Goal: Information Seeking & Learning: Check status

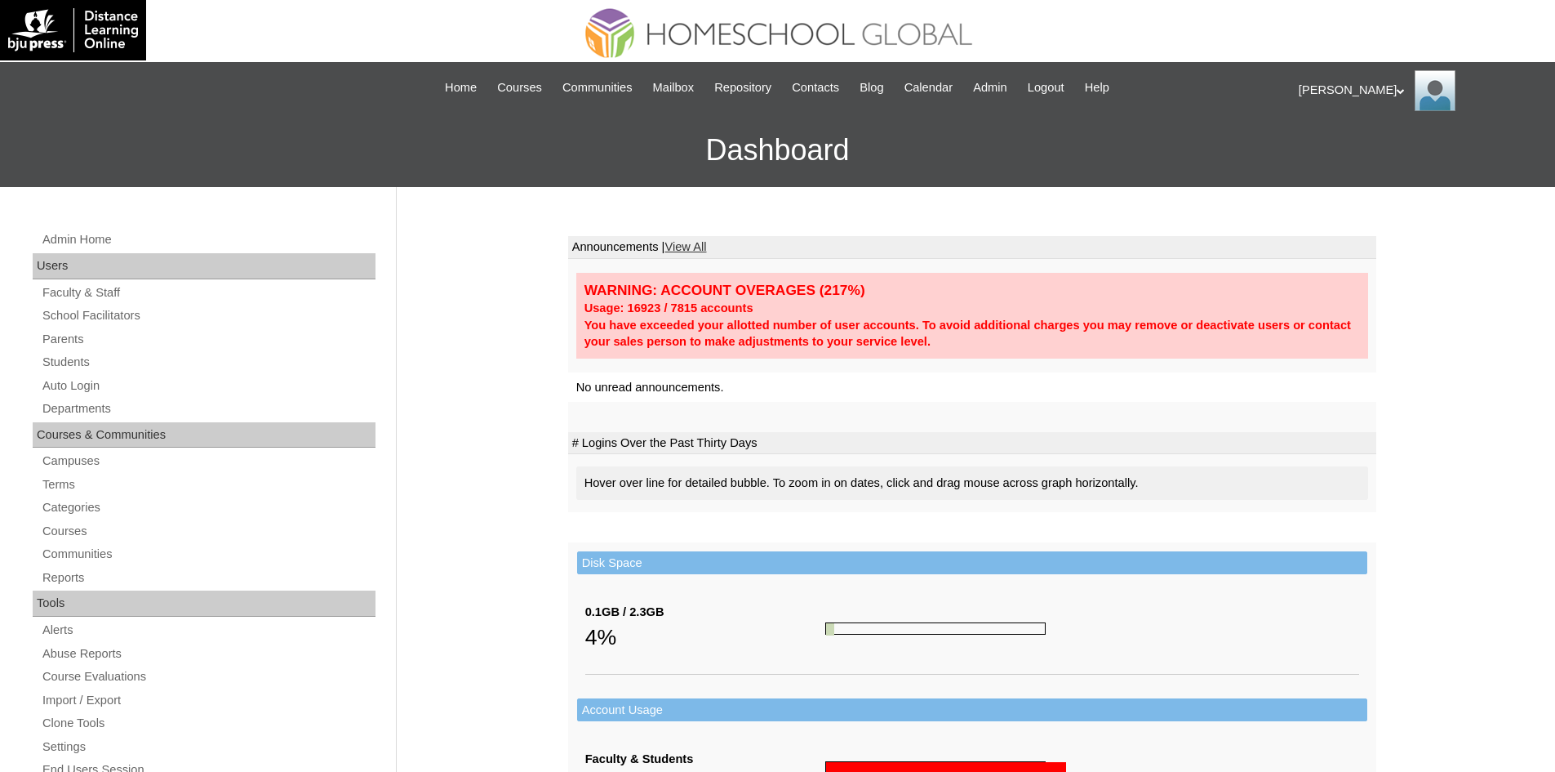
click at [494, 337] on div "Admin Home Users Faculty & Staff School Facilitators Parents Students Auto Logi…" at bounding box center [777, 750] width 1555 height 1126
click at [65, 363] on link "Students" at bounding box center [208, 362] width 335 height 20
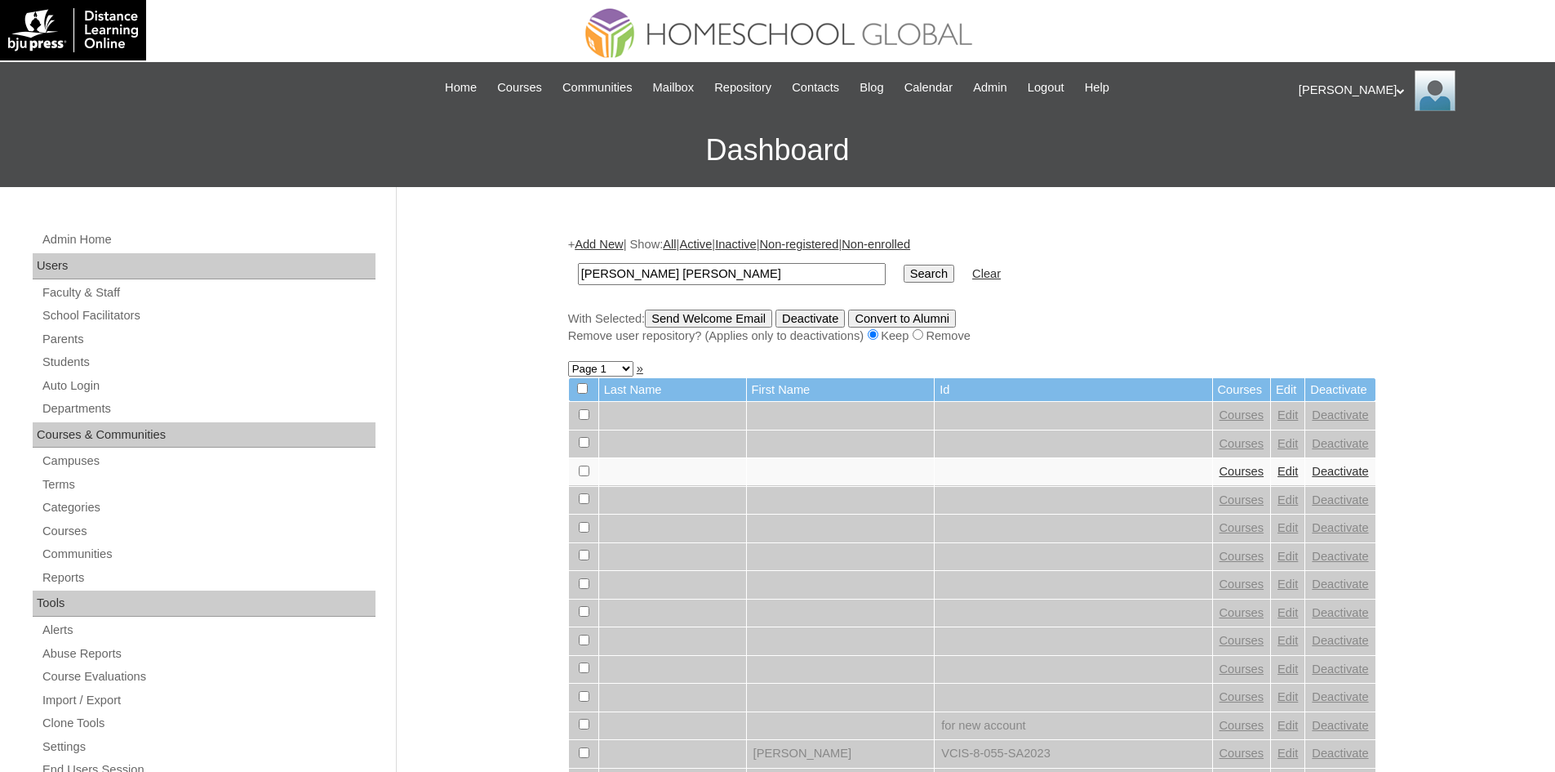
type input "Julianna Bernadette"
click at [904, 275] on input "Search" at bounding box center [929, 274] width 51 height 18
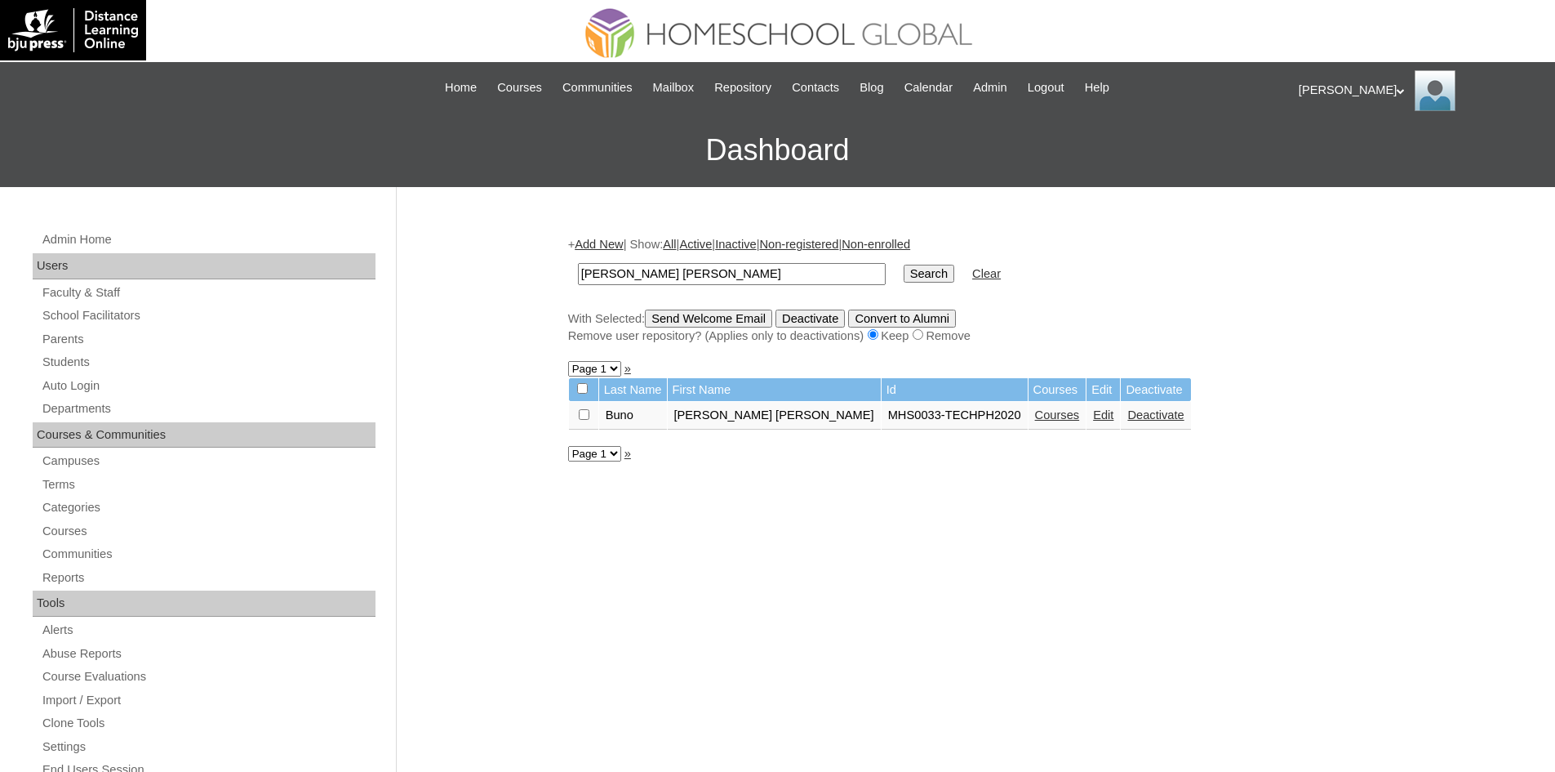
click at [1035, 414] on link "Courses" at bounding box center [1057, 414] width 45 height 13
